Goal: Task Accomplishment & Management: Use online tool/utility

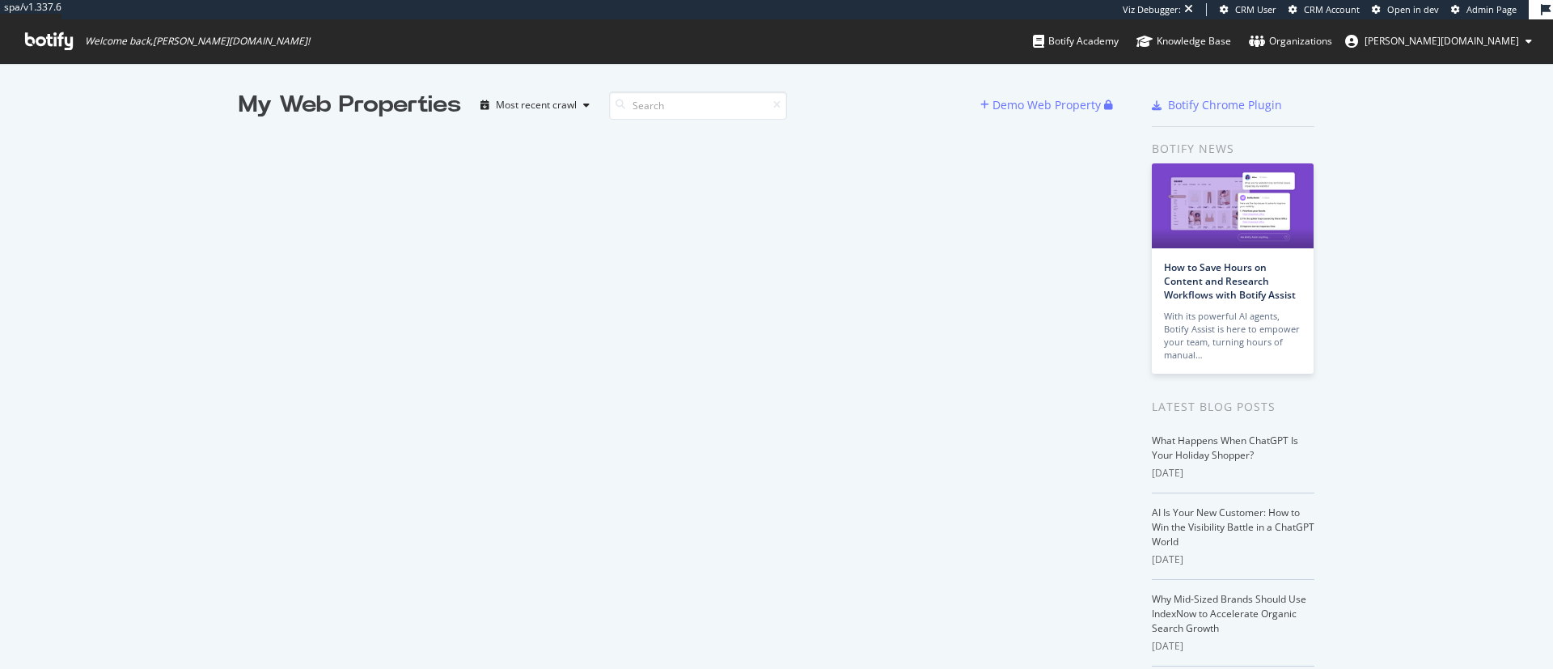
scroll to position [650, 1516]
click at [772, 258] on div "My Web Properties Most recent crawl Demo Web Property" at bounding box center [686, 451] width 894 height 725
